Goal: Transaction & Acquisition: Purchase product/service

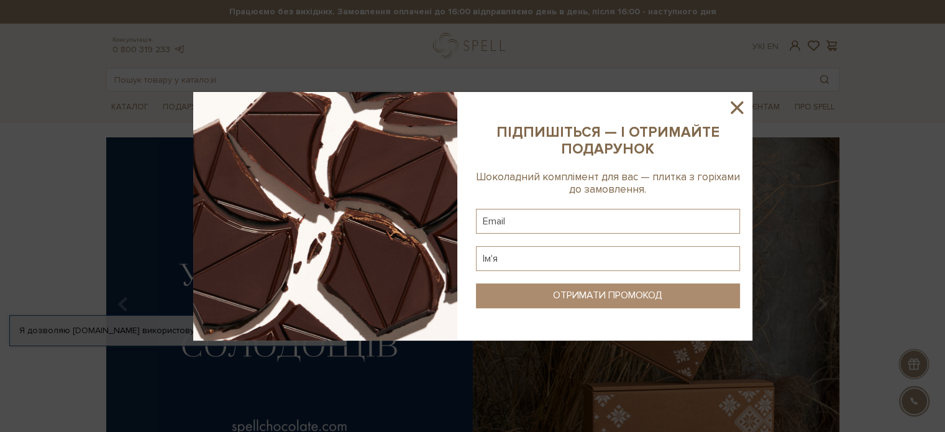
click at [732, 104] on icon at bounding box center [736, 107] width 21 height 21
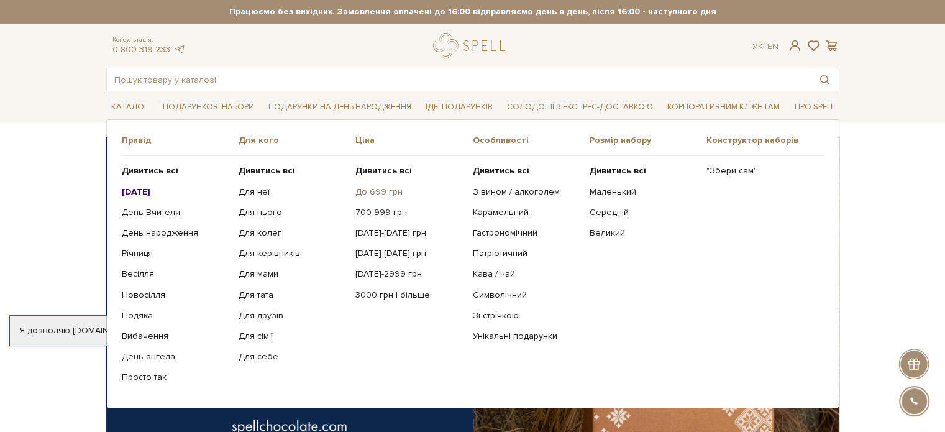
click at [385, 188] on link "До 699 грн" at bounding box center [408, 191] width 107 height 11
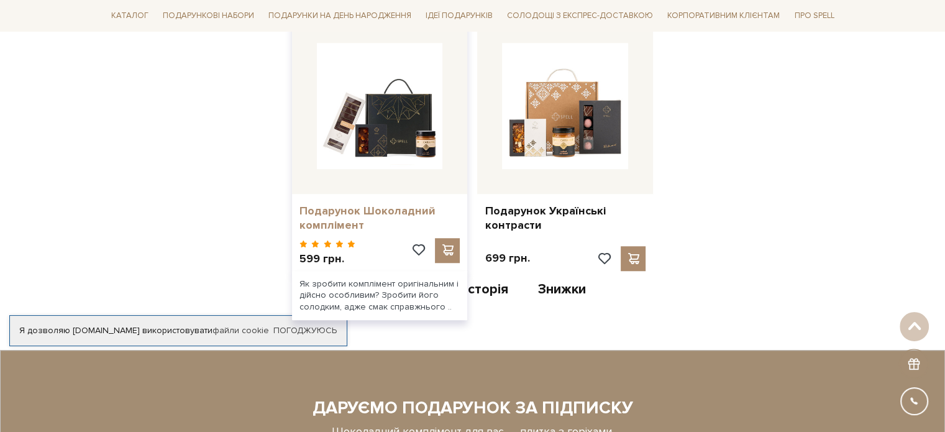
scroll to position [994, 0]
click at [329, 206] on link "Подарунок Шоколадний комплімент" at bounding box center [379, 217] width 161 height 29
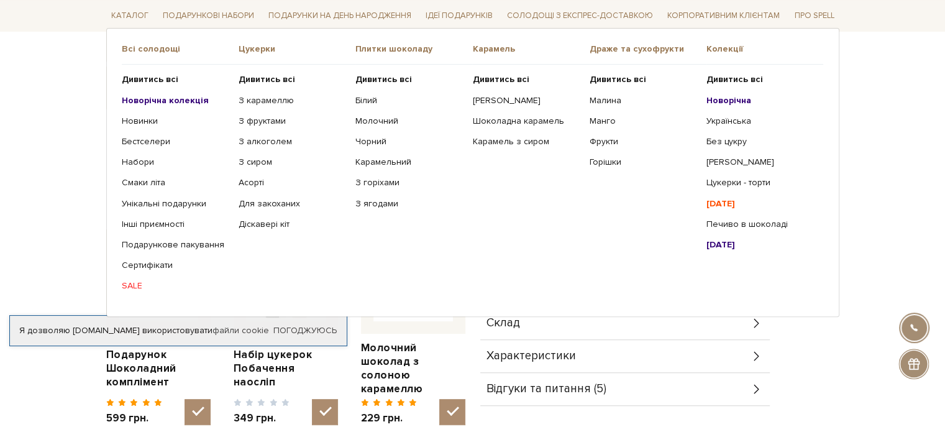
scroll to position [124, 0]
